Goal: Check status

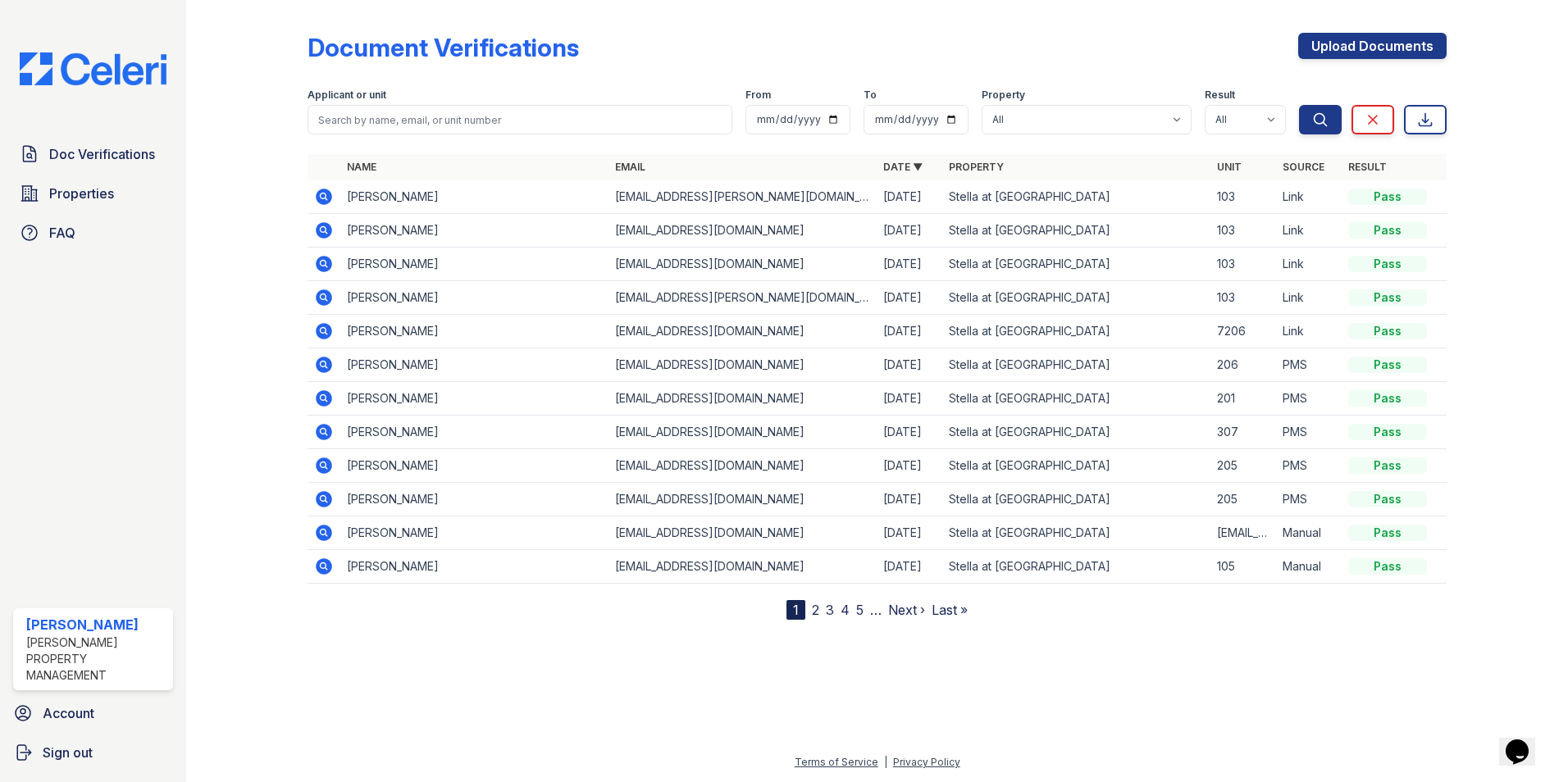
drag, startPoint x: 319, startPoint y: 193, endPoint x: 345, endPoint y: 201, distance: 27.2
click at [319, 192] on icon at bounding box center [324, 197] width 16 height 16
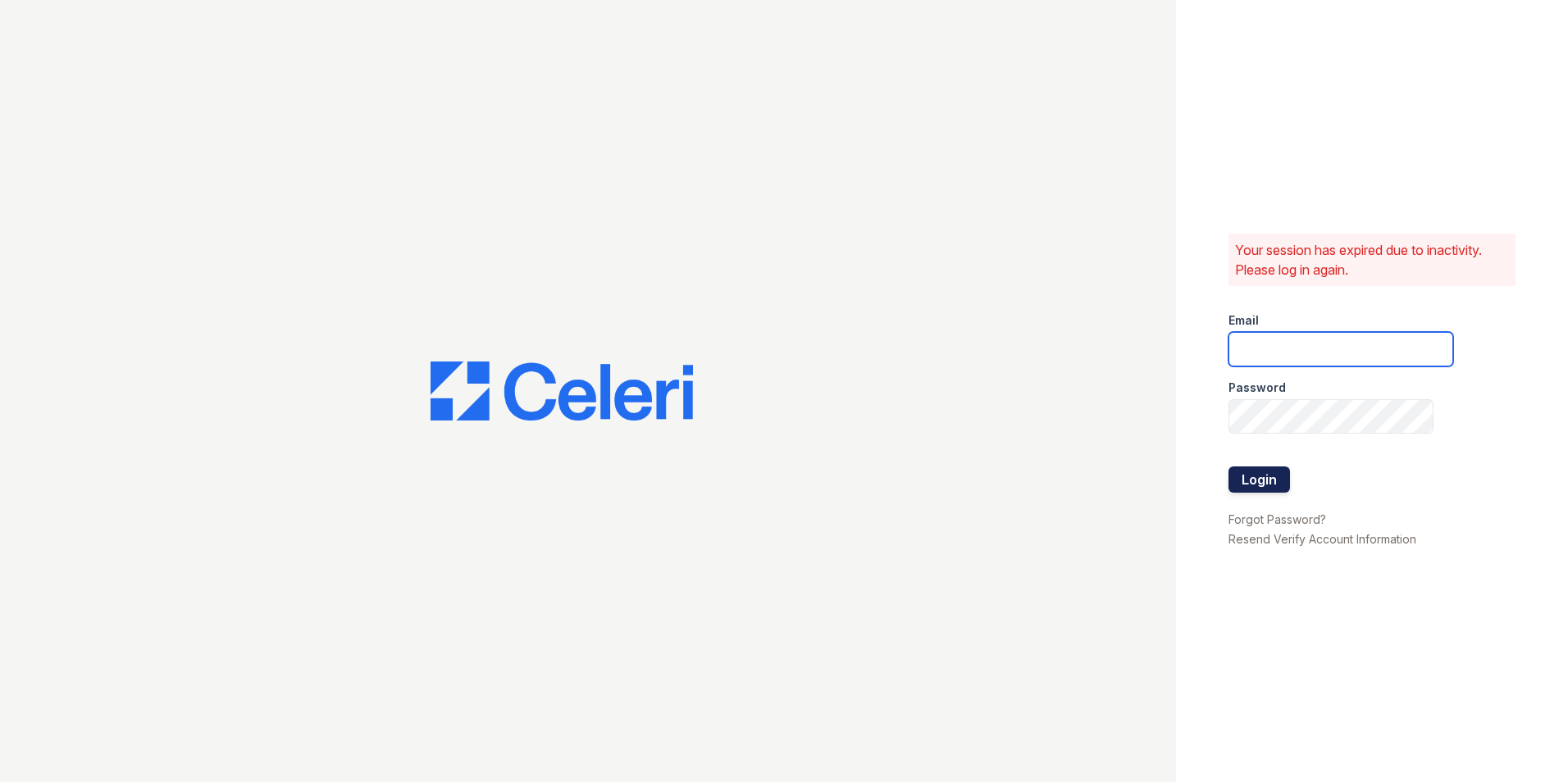
type input "Stellaleasing@loganpm.com"
click at [1269, 480] on button "Login" at bounding box center [1259, 480] width 62 height 26
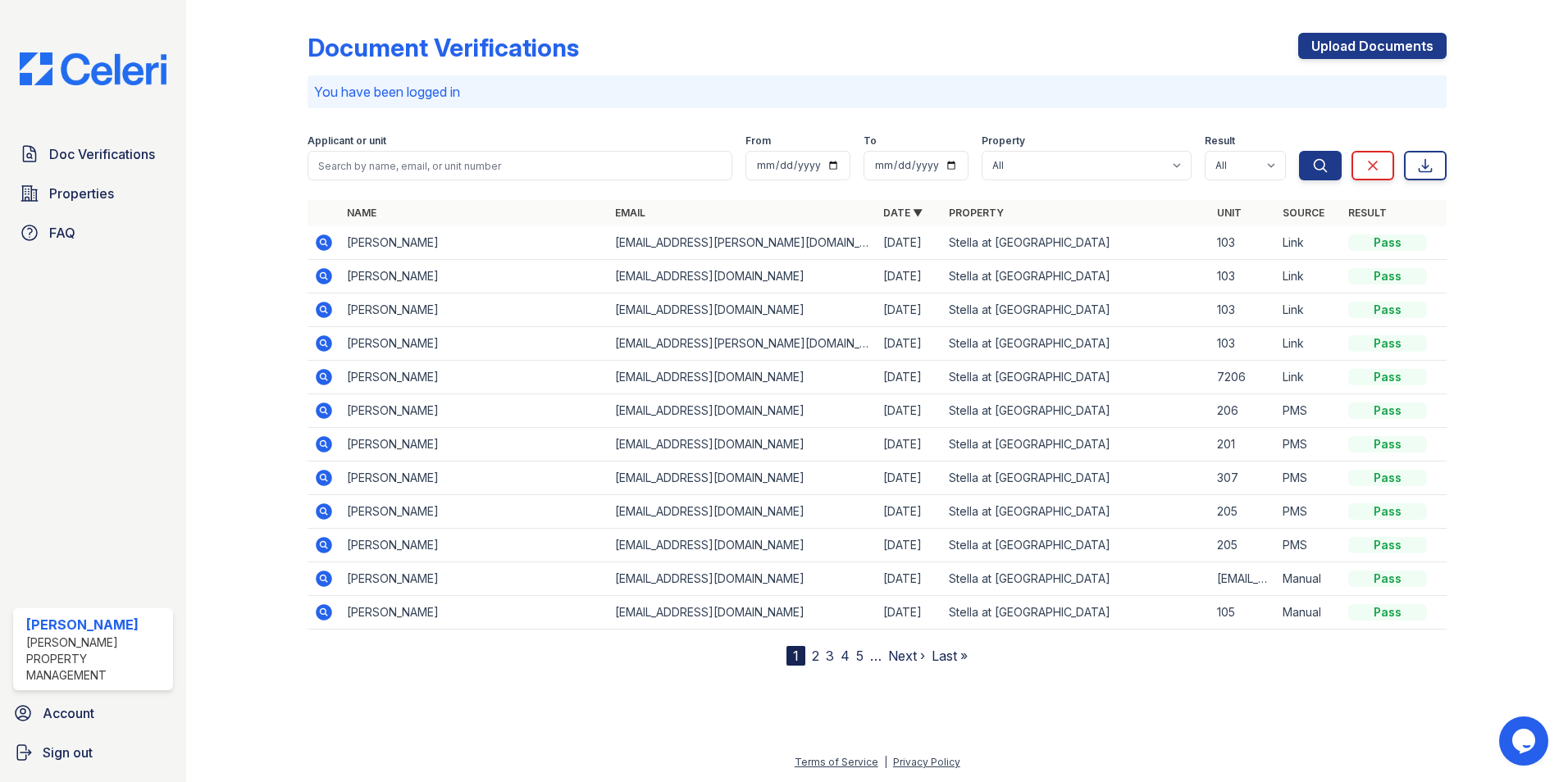
click at [322, 235] on icon at bounding box center [324, 242] width 19 height 19
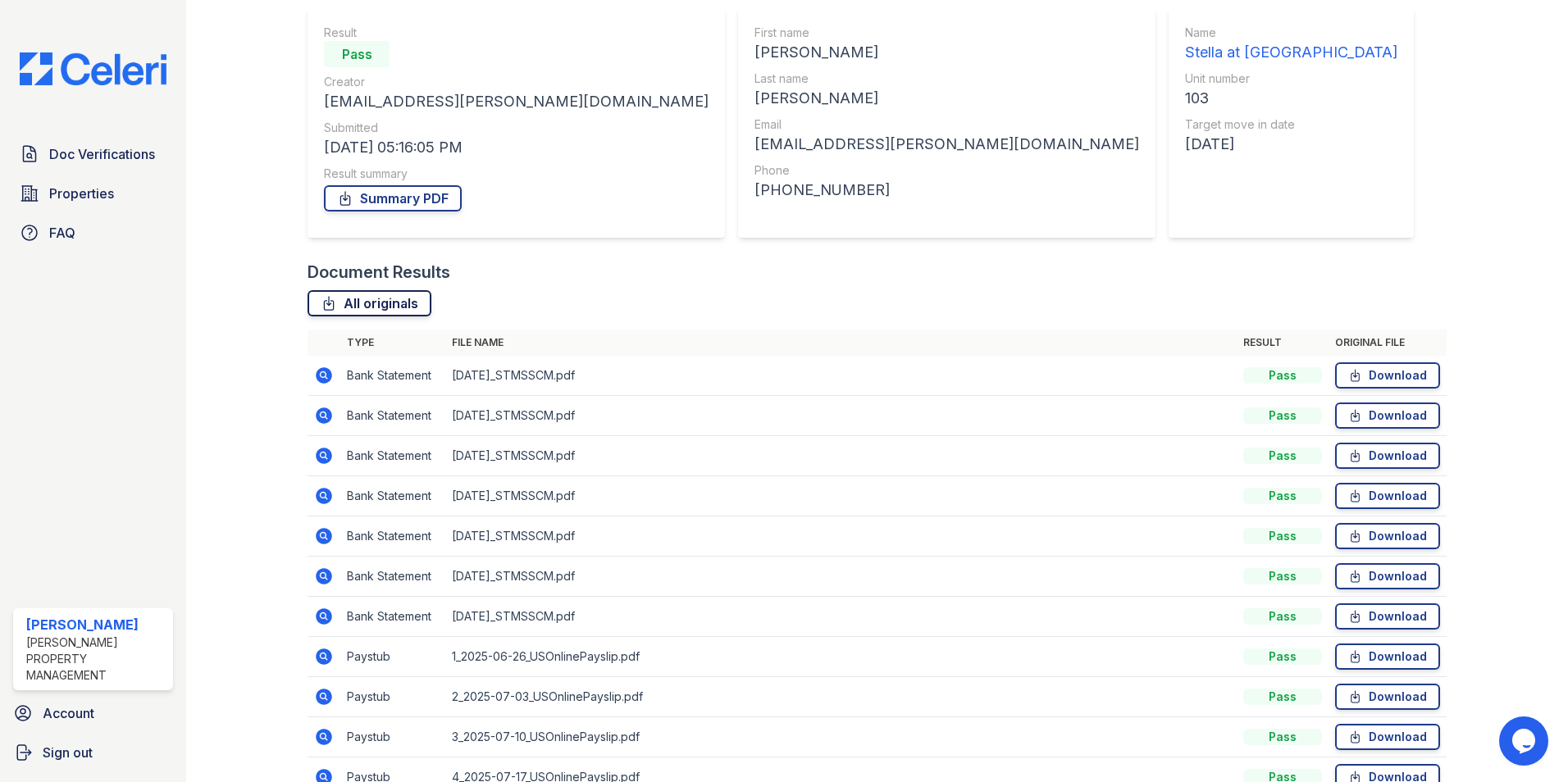
scroll to position [141, 0]
click at [380, 303] on link "All originals" at bounding box center [370, 304] width 124 height 26
click at [374, 308] on link "All originals" at bounding box center [370, 304] width 124 height 26
click at [784, 335] on th "File name" at bounding box center [841, 343] width 792 height 26
